Goal: Contribute content

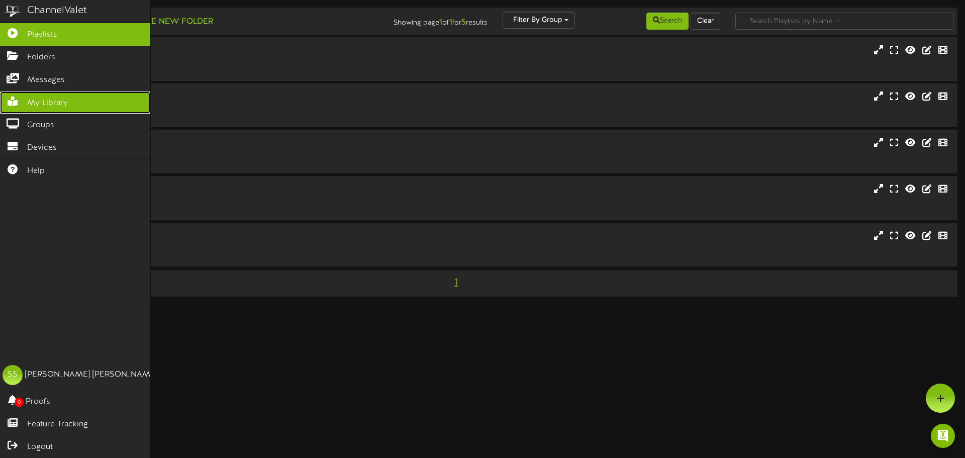
click at [24, 107] on link "My Library" at bounding box center [75, 103] width 150 height 23
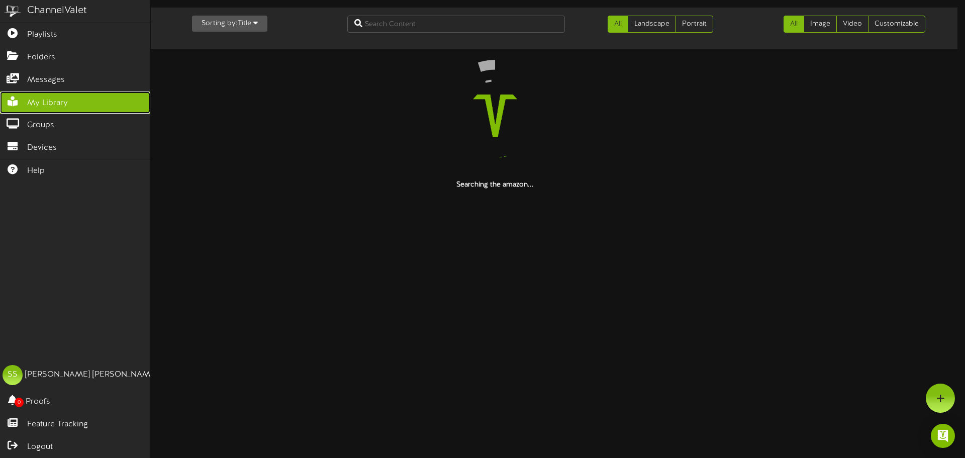
click at [19, 92] on link "My Library" at bounding box center [75, 103] width 150 height 23
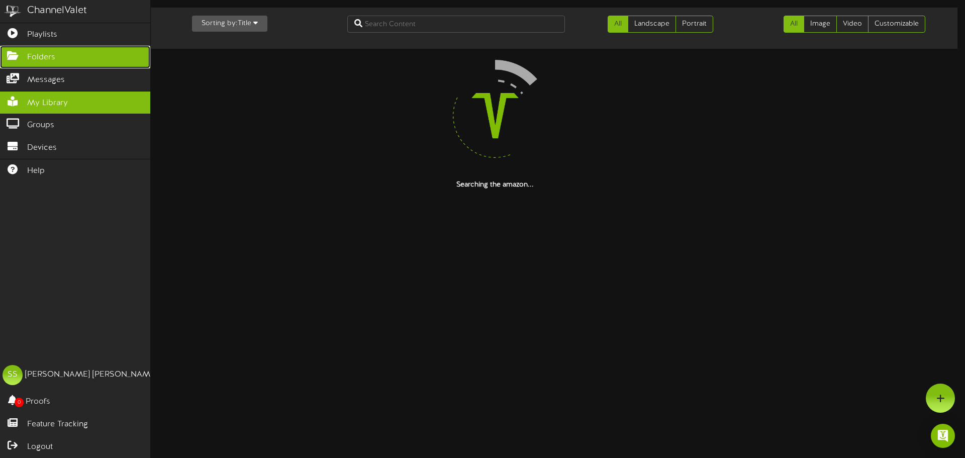
click at [31, 60] on span "Folders" at bounding box center [41, 58] width 28 height 12
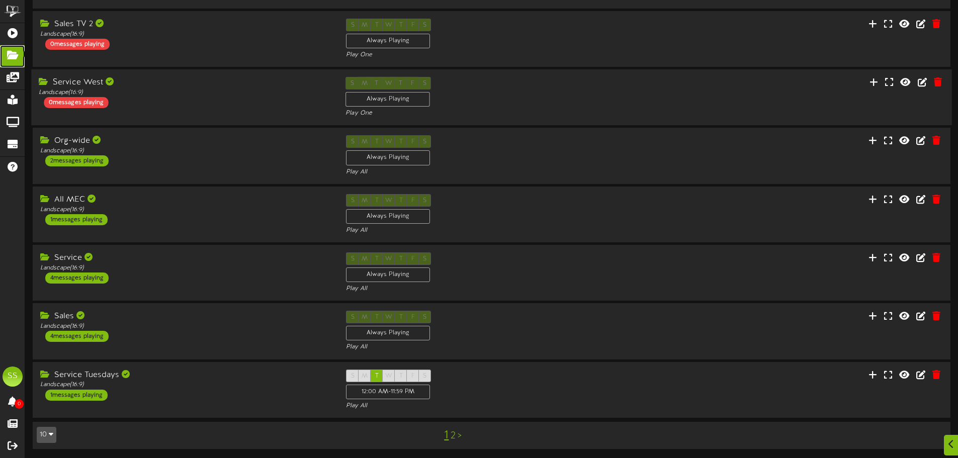
scroll to position [210, 0]
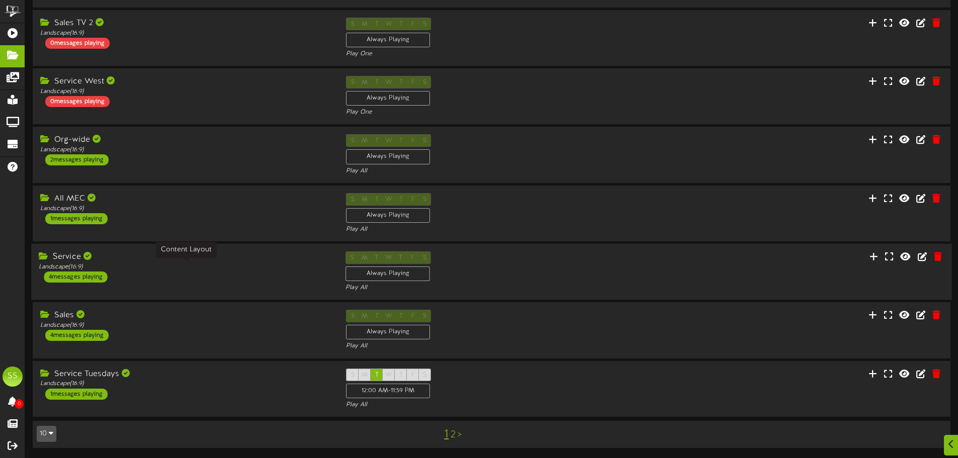
click at [174, 271] on div "Landscape ( 16:9 )" at bounding box center [185, 267] width 292 height 9
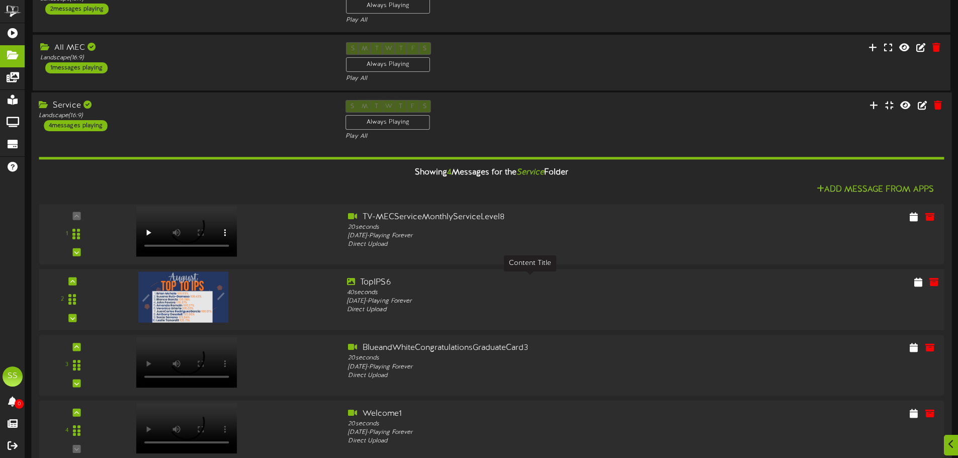
scroll to position [411, 0]
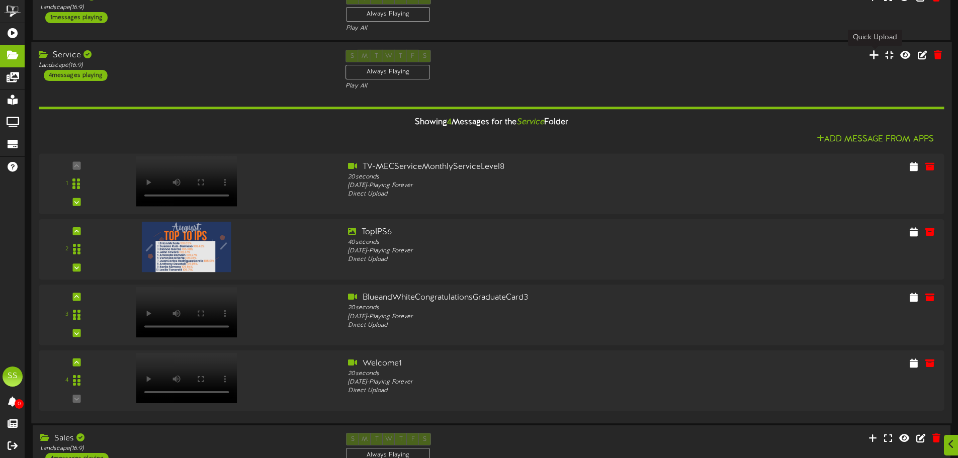
click at [873, 58] on icon at bounding box center [874, 54] width 10 height 11
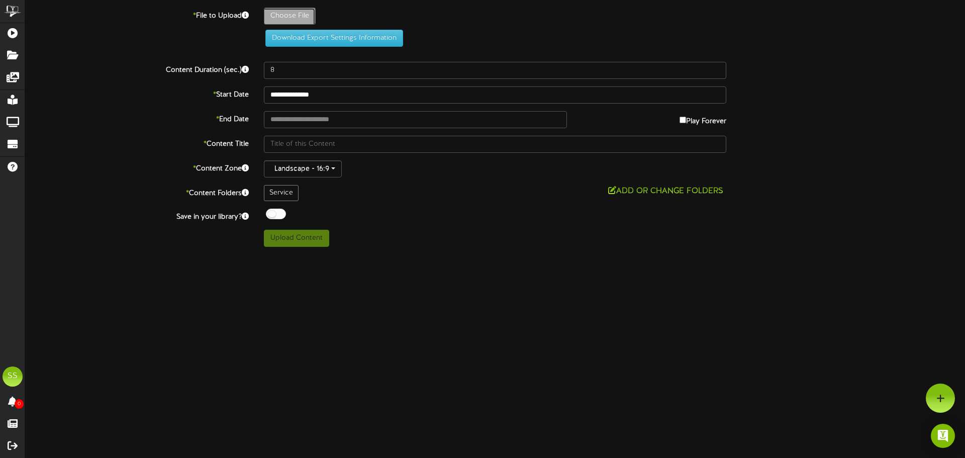
type input "**********"
type input "RecognitionPostPresentation2"
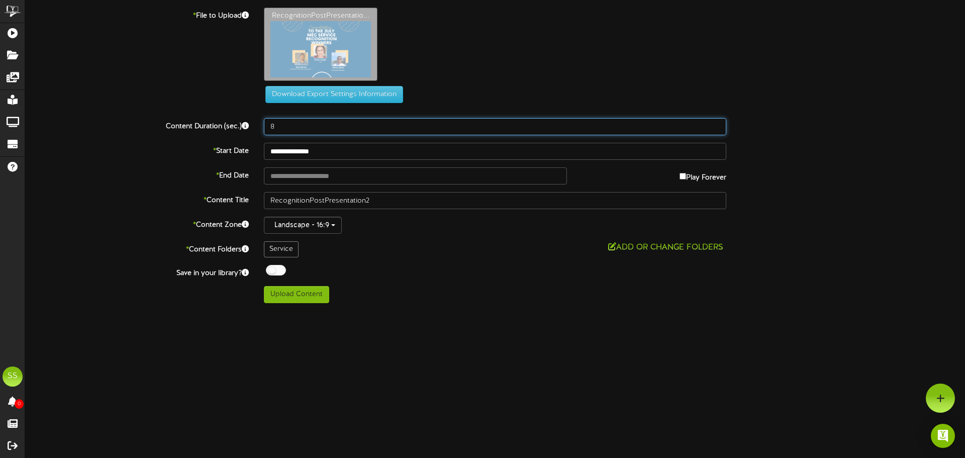
drag, startPoint x: 300, startPoint y: 125, endPoint x: 211, endPoint y: 125, distance: 89.0
click at [211, 126] on div "Content Duration (sec.) 8" at bounding box center [495, 126] width 955 height 17
type input "40"
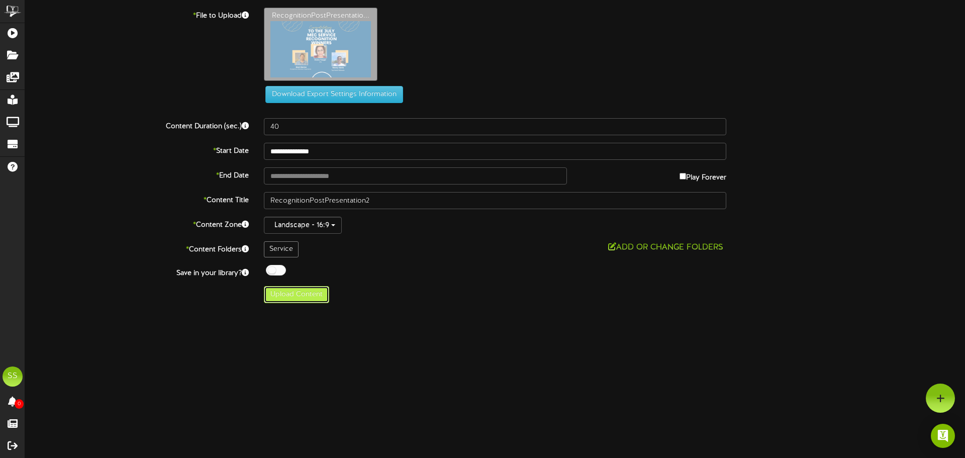
click at [301, 297] on button "Upload Content" at bounding box center [296, 294] width 65 height 17
type input "**********"
